Goal: Entertainment & Leisure: Consume media (video, audio)

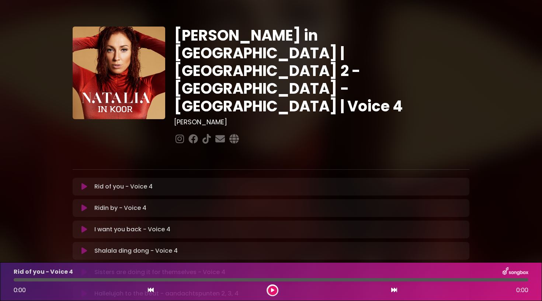
click at [87, 183] on button at bounding box center [84, 186] width 14 height 7
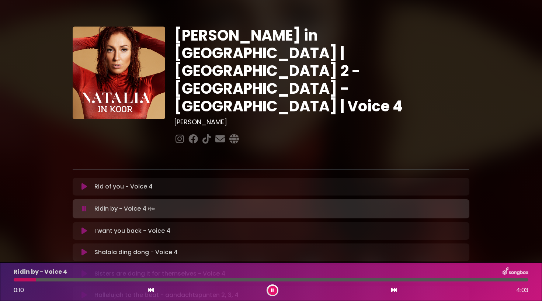
click at [274, 289] on button at bounding box center [272, 290] width 9 height 9
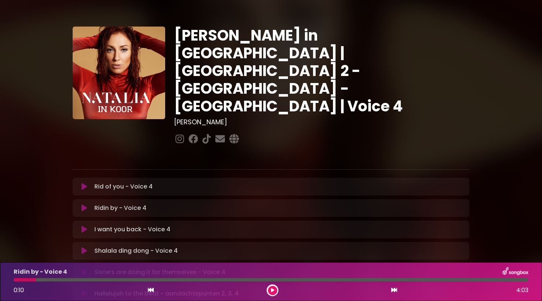
drag, startPoint x: 36, startPoint y: 278, endPoint x: 19, endPoint y: 279, distance: 17.4
click at [19, 279] on div at bounding box center [271, 279] width 515 height 3
drag, startPoint x: 35, startPoint y: 279, endPoint x: 14, endPoint y: 279, distance: 20.6
click at [14, 279] on div at bounding box center [25, 279] width 22 height 3
click at [150, 288] on icon at bounding box center [151, 290] width 6 height 6
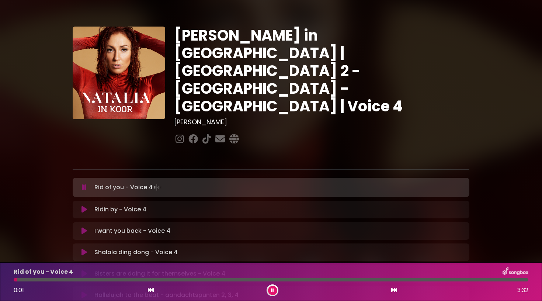
click at [86, 206] on icon at bounding box center [84, 209] width 6 height 7
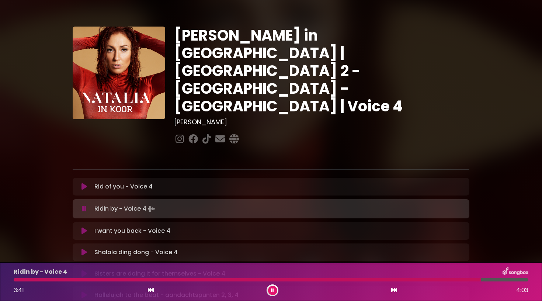
click at [86, 205] on icon at bounding box center [84, 208] width 5 height 7
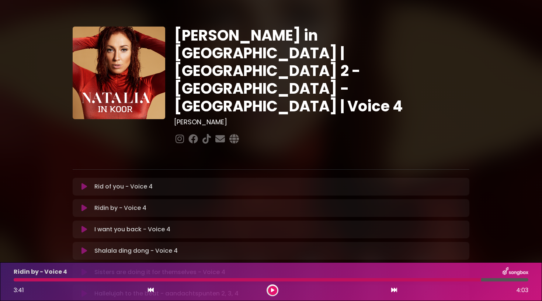
click at [272, 290] on icon at bounding box center [272, 290] width 3 height 4
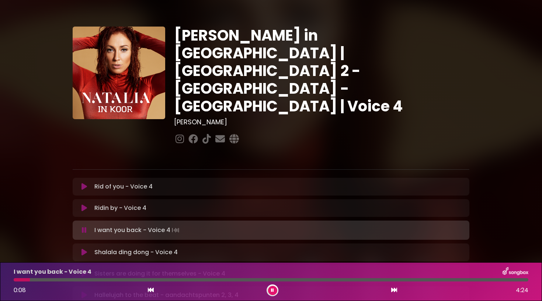
click at [278, 290] on div at bounding box center [272, 290] width 12 height 12
click at [274, 290] on button at bounding box center [272, 290] width 9 height 9
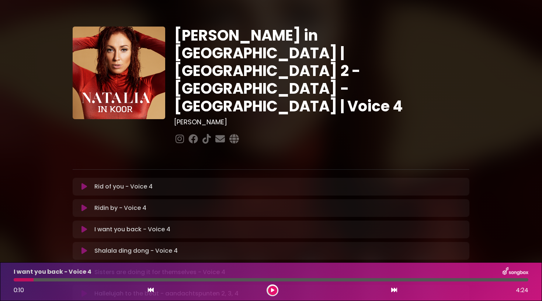
click at [86, 226] on icon at bounding box center [84, 229] width 6 height 7
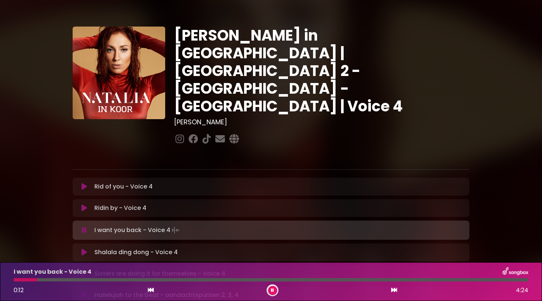
drag, startPoint x: 36, startPoint y: 279, endPoint x: 23, endPoint y: 279, distance: 12.9
click at [23, 279] on div at bounding box center [271, 279] width 515 height 3
drag, startPoint x: 37, startPoint y: 280, endPoint x: 12, endPoint y: 280, distance: 25.4
click at [12, 280] on div at bounding box center [270, 279] width 523 height 3
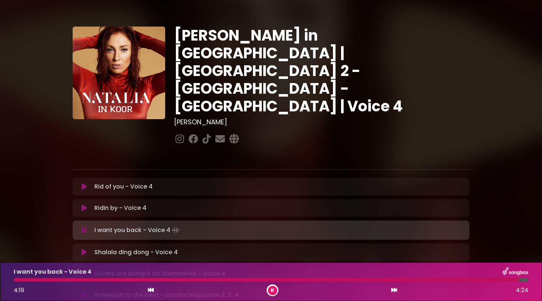
click at [273, 290] on icon at bounding box center [272, 290] width 3 height 4
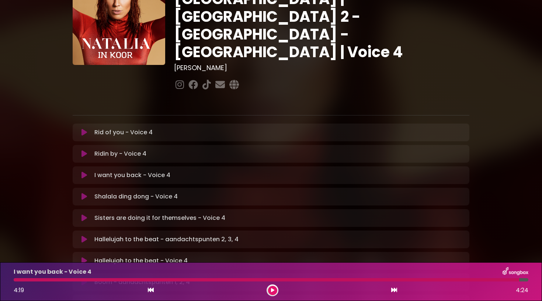
scroll to position [64, 0]
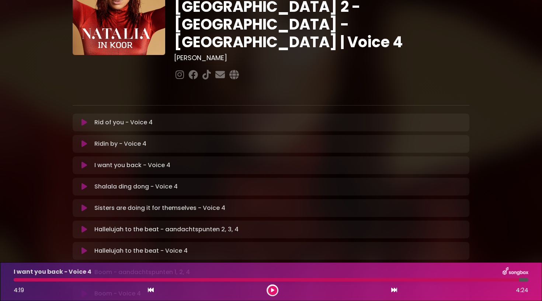
click at [84, 183] on icon at bounding box center [84, 186] width 6 height 7
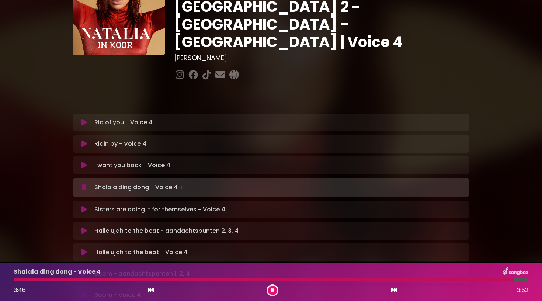
click at [271, 289] on icon at bounding box center [272, 290] width 3 height 4
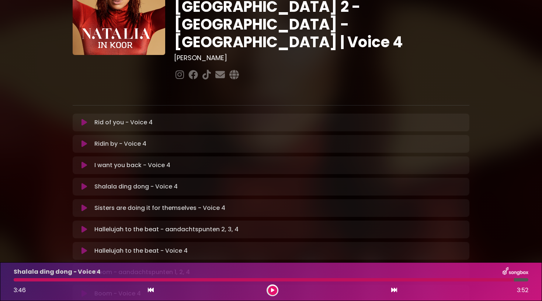
click at [84, 204] on icon at bounding box center [84, 207] width 6 height 7
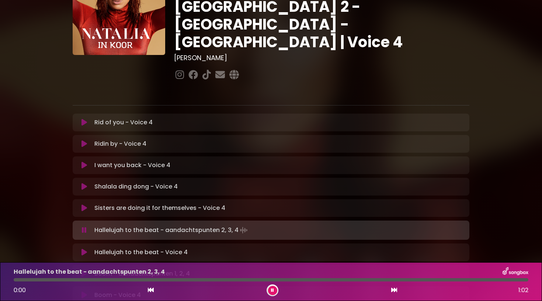
click at [268, 289] on button at bounding box center [272, 290] width 9 height 9
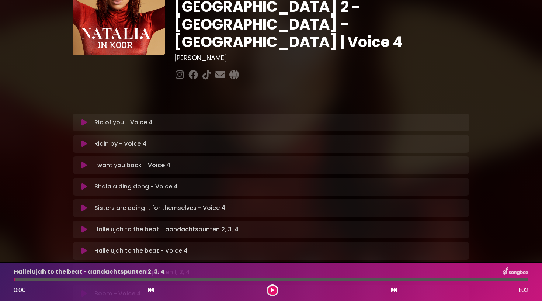
click at [429, 0] on div "[PERSON_NAME] in [GEOGRAPHIC_DATA] | [GEOGRAPHIC_DATA] 2 - [GEOGRAPHIC_DATA] - …" at bounding box center [322, 22] width 304 height 120
click at [84, 226] on icon at bounding box center [84, 229] width 6 height 7
click at [271, 292] on button at bounding box center [272, 290] width 9 height 9
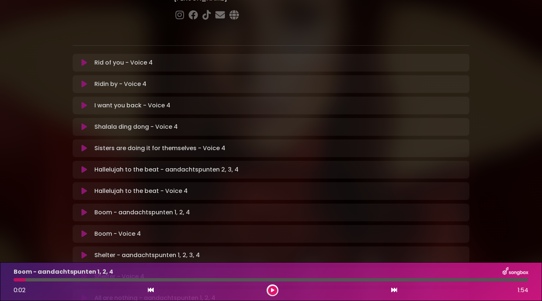
scroll to position [142, 0]
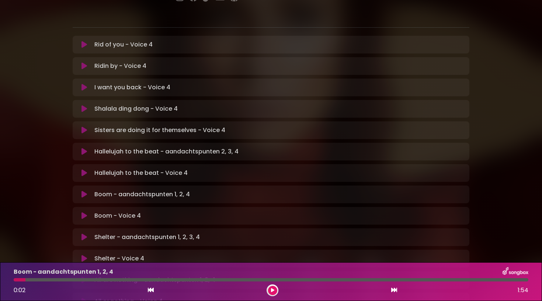
click at [86, 191] on icon at bounding box center [84, 194] width 6 height 7
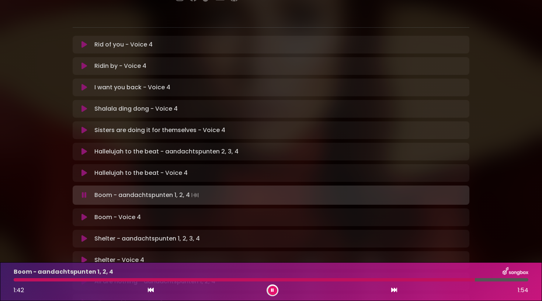
click at [85, 213] on icon at bounding box center [84, 216] width 6 height 7
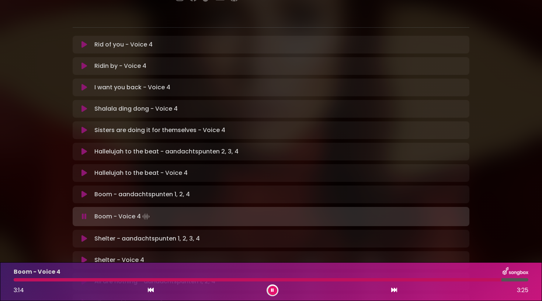
click at [85, 213] on icon at bounding box center [84, 216] width 5 height 7
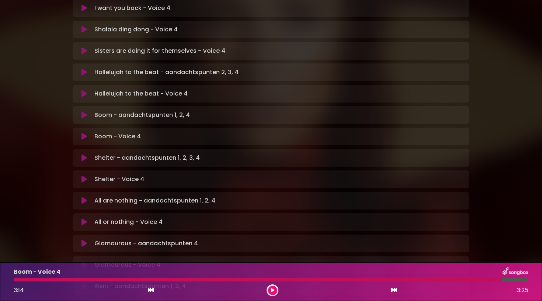
scroll to position [225, 0]
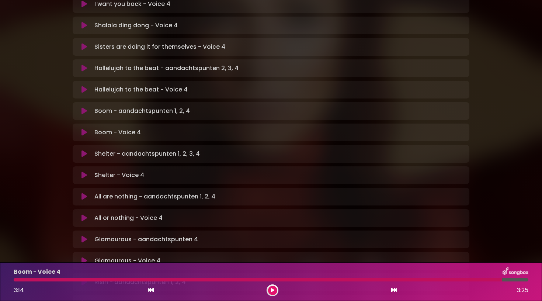
click at [86, 150] on icon at bounding box center [84, 153] width 6 height 7
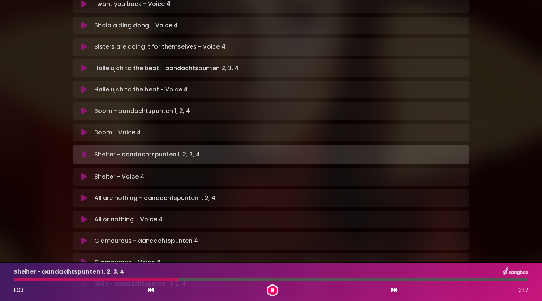
click at [82, 173] on icon at bounding box center [84, 176] width 6 height 7
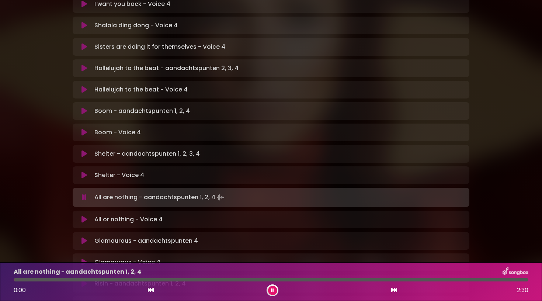
click at [273, 288] on icon at bounding box center [272, 290] width 3 height 4
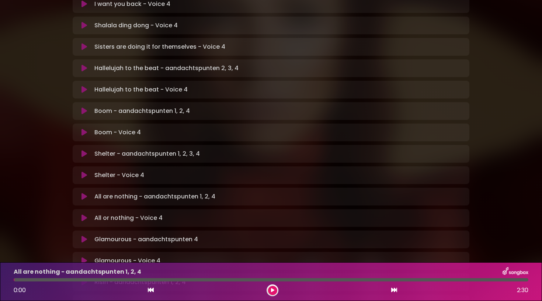
click at [87, 214] on button at bounding box center [84, 217] width 14 height 7
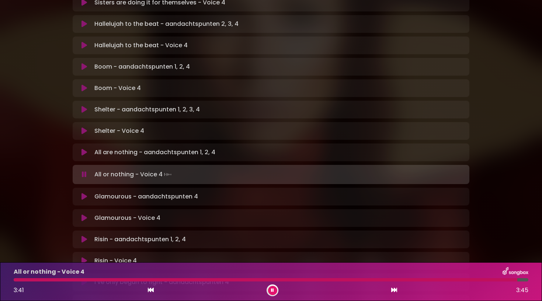
scroll to position [270, 0]
click at [274, 292] on button at bounding box center [272, 290] width 9 height 9
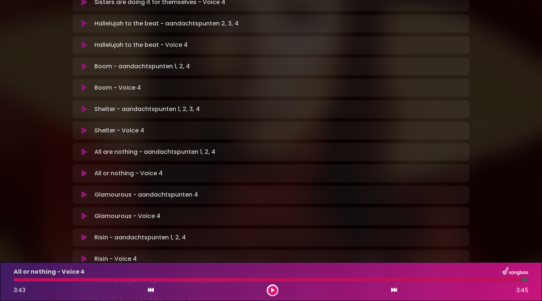
click at [86, 212] on icon at bounding box center [84, 215] width 6 height 7
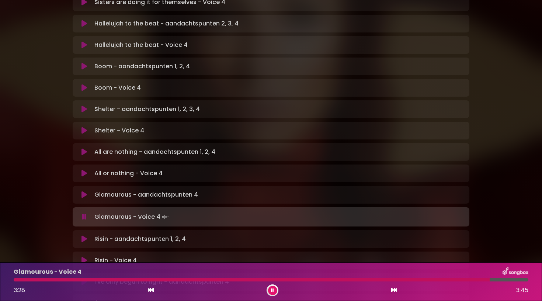
click at [273, 292] on icon at bounding box center [272, 290] width 3 height 4
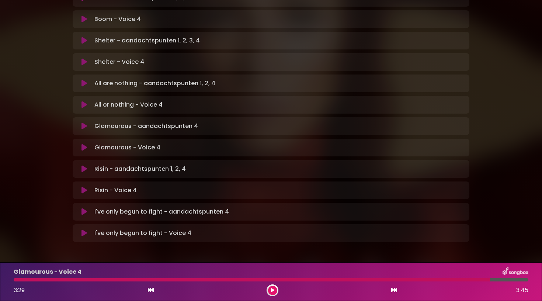
scroll to position [338, 0]
click at [83, 187] on icon at bounding box center [84, 190] width 6 height 7
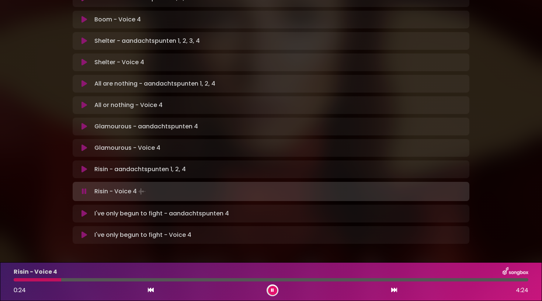
click at [85, 165] on div "Risin - aandachtspunten 1, 2, 4 Loading Track..." at bounding box center [271, 169] width 388 height 9
click at [84, 165] on icon at bounding box center [84, 168] width 6 height 7
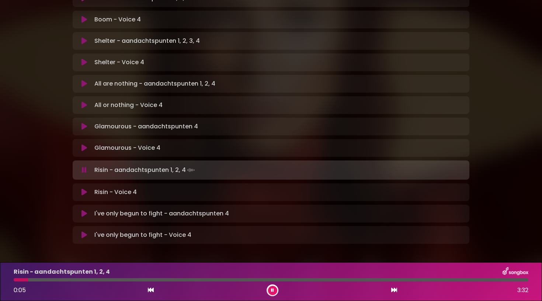
click at [56, 280] on div at bounding box center [271, 279] width 515 height 3
click at [68, 281] on div at bounding box center [271, 279] width 515 height 3
click at [192, 280] on div at bounding box center [271, 279] width 515 height 3
click at [219, 280] on div at bounding box center [271, 279] width 515 height 3
click at [267, 280] on div at bounding box center [271, 279] width 515 height 3
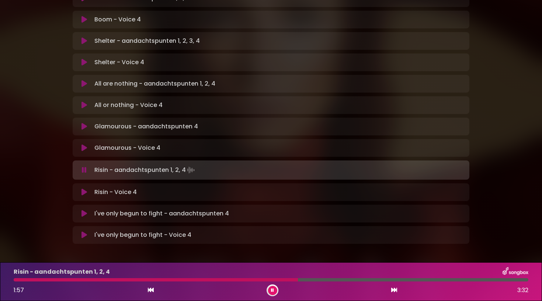
click at [271, 289] on icon at bounding box center [272, 290] width 3 height 4
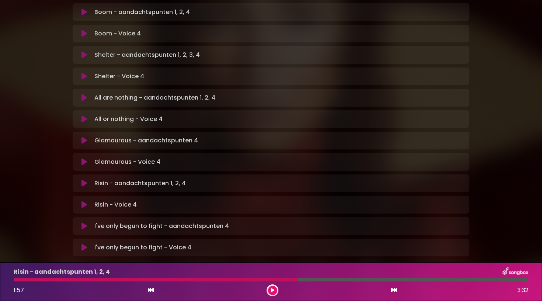
scroll to position [327, 0]
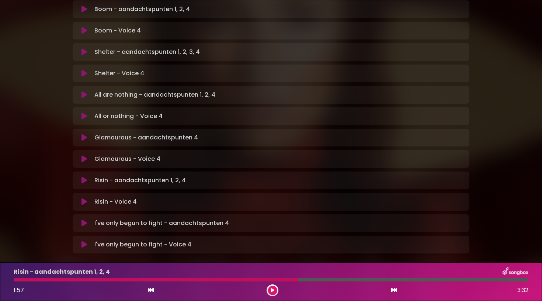
click at [86, 198] on icon at bounding box center [84, 201] width 6 height 7
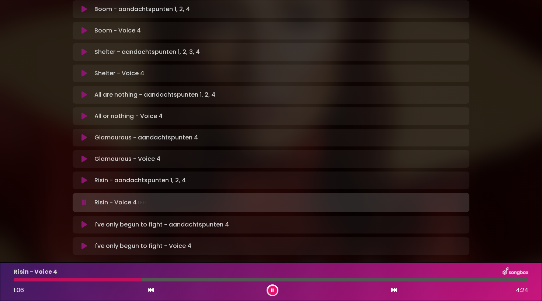
click at [132, 281] on div at bounding box center [78, 279] width 128 height 3
click at [122, 281] on div at bounding box center [76, 279] width 124 height 3
click at [122, 281] on div at bounding box center [77, 279] width 126 height 3
click at [272, 294] on button at bounding box center [272, 290] width 9 height 9
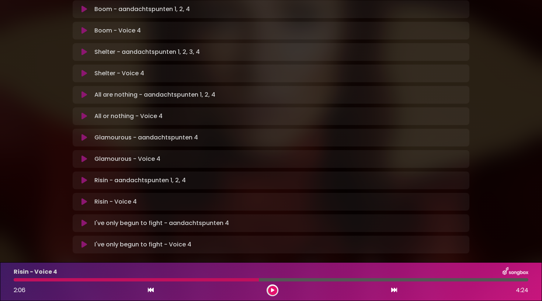
click at [234, 280] on div at bounding box center [136, 279] width 245 height 3
drag, startPoint x: 258, startPoint y: 280, endPoint x: 238, endPoint y: 280, distance: 19.5
click at [238, 280] on div at bounding box center [136, 279] width 245 height 3
drag, startPoint x: 258, startPoint y: 280, endPoint x: 227, endPoint y: 278, distance: 31.8
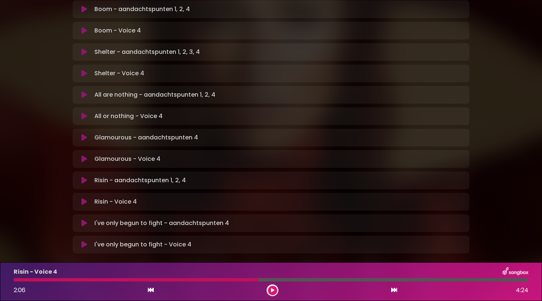
click at [227, 278] on div at bounding box center [136, 279] width 245 height 3
click at [227, 281] on div "Risin - Voice 4 2:06 4:24" at bounding box center [270, 281] width 523 height 29
drag, startPoint x: 259, startPoint y: 280, endPoint x: 230, endPoint y: 280, distance: 28.7
click at [230, 280] on div at bounding box center [271, 279] width 515 height 3
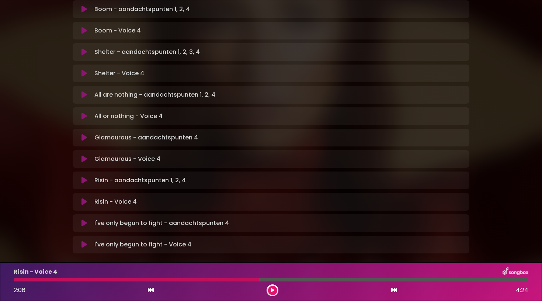
click at [230, 280] on div at bounding box center [136, 279] width 245 height 3
click at [271, 292] on icon at bounding box center [272, 290] width 3 height 4
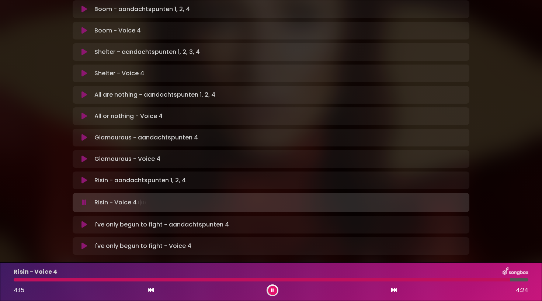
click at [273, 288] on icon at bounding box center [272, 290] width 3 height 4
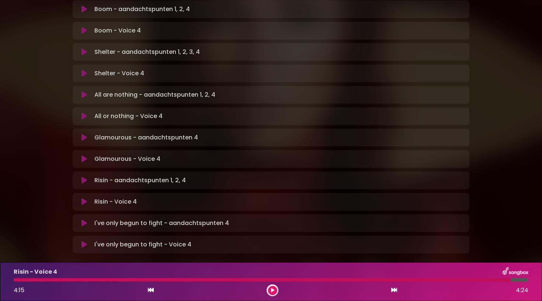
click at [86, 241] on icon at bounding box center [84, 244] width 6 height 7
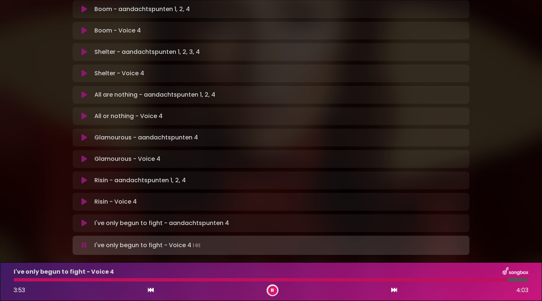
click at [151, 290] on icon at bounding box center [151, 290] width 6 height 6
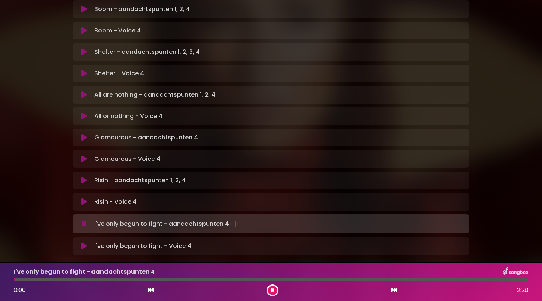
click at [83, 242] on icon at bounding box center [84, 245] width 6 height 7
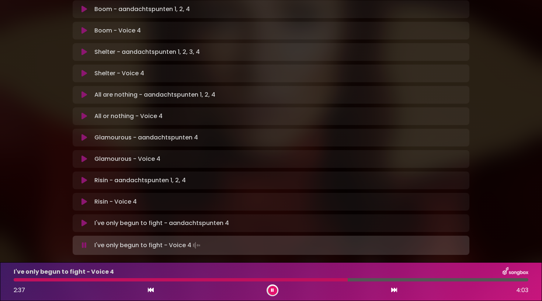
click at [331, 280] on div at bounding box center [181, 279] width 334 height 3
click at [313, 279] on div at bounding box center [174, 279] width 321 height 3
click at [306, 279] on div at bounding box center [174, 279] width 320 height 3
click at [306, 279] on div at bounding box center [179, 279] width 330 height 3
click at [406, 280] on div at bounding box center [222, 279] width 417 height 3
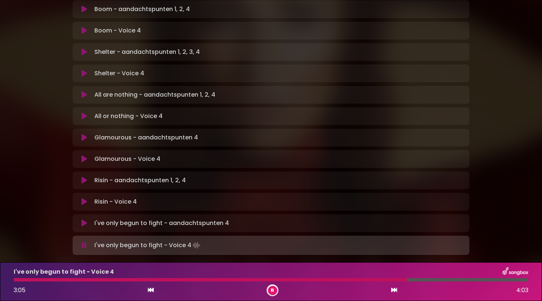
click at [385, 279] on div at bounding box center [210, 279] width 393 height 3
click at [273, 289] on icon at bounding box center [272, 290] width 3 height 4
